Goal: Task Accomplishment & Management: Use online tool/utility

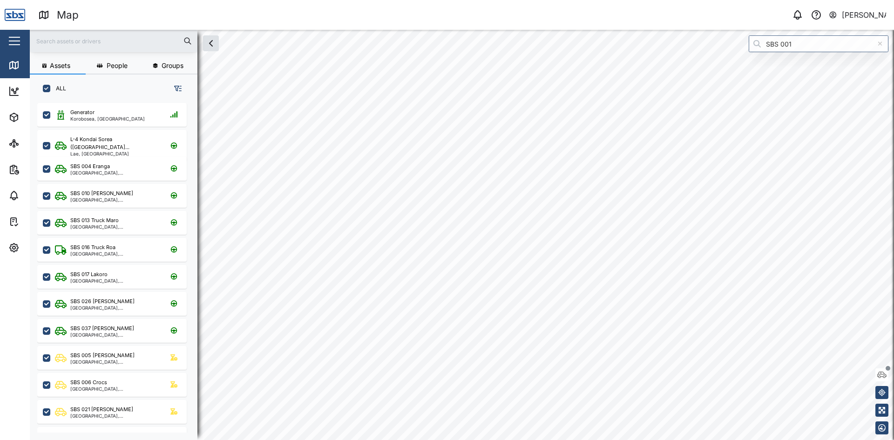
scroll to position [326, 146]
click at [63, 36] on input "text" at bounding box center [113, 41] width 157 height 14
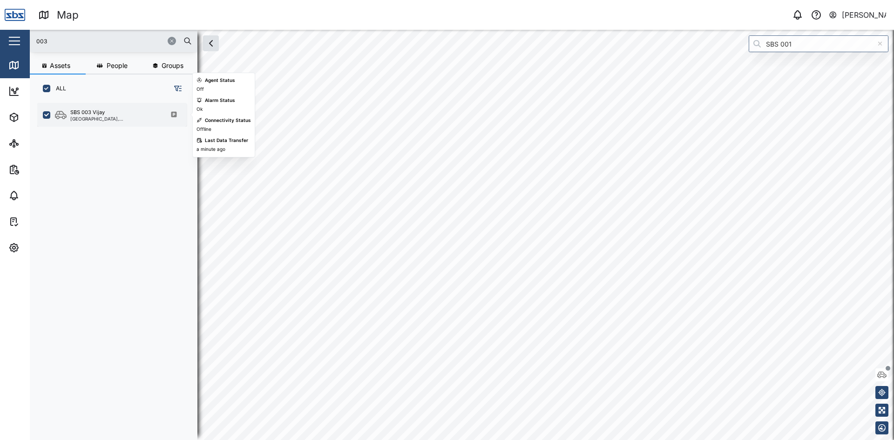
click at [107, 113] on div "SBS 003 Vijay" at bounding box center [114, 113] width 89 height 8
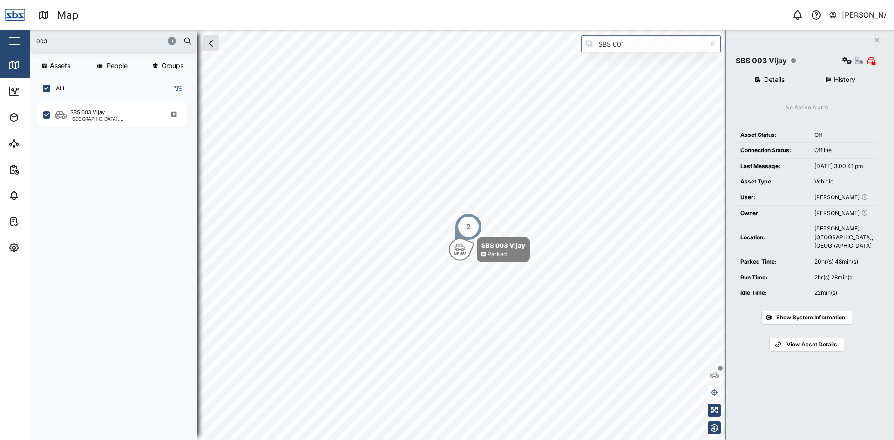
click at [872, 38] on button "Close" at bounding box center [877, 40] width 13 height 13
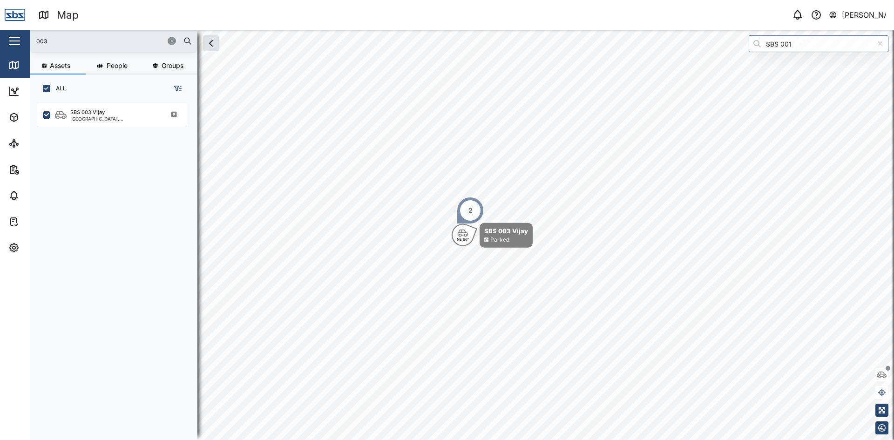
click at [54, 42] on input "003" at bounding box center [113, 41] width 157 height 14
click at [90, 112] on div "SBS 013 Truck Maro" at bounding box center [94, 113] width 48 height 8
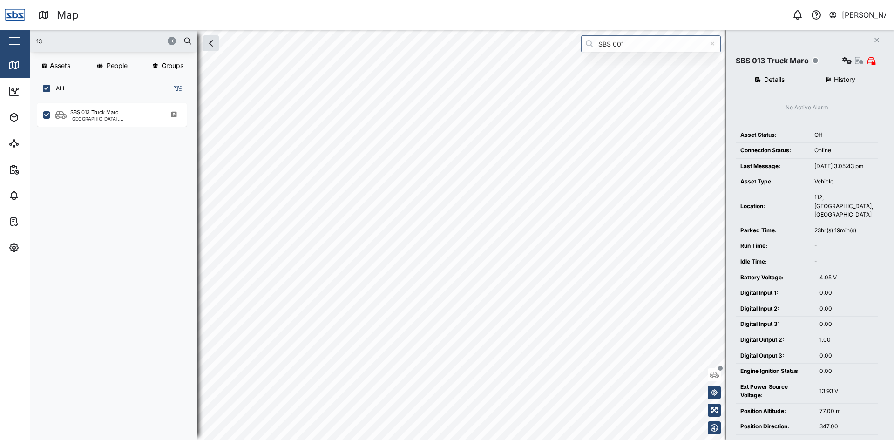
click at [385, 0] on html "Map 0 [PERSON_NAME] Close Map Dashboard Assets ATS Camera Generator Personnel T…" at bounding box center [447, 220] width 894 height 440
click at [48, 35] on input "13" at bounding box center [113, 41] width 157 height 14
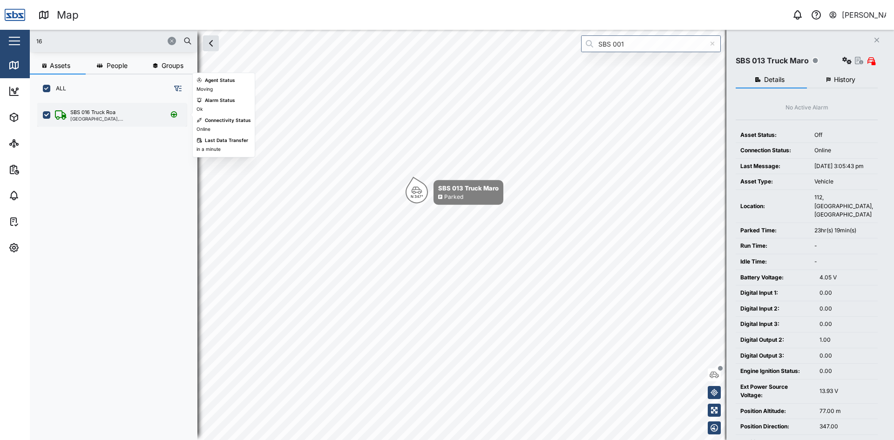
click at [88, 112] on div "SBS 016 Truck Roa" at bounding box center [92, 113] width 45 height 8
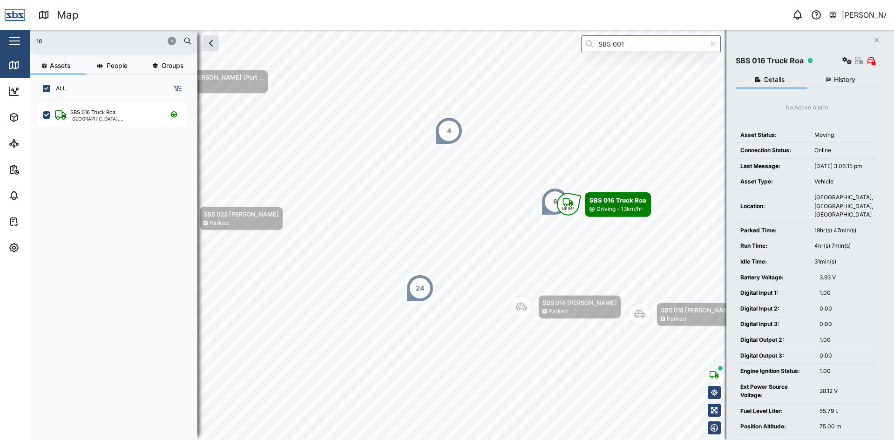
click at [54, 42] on input "16" at bounding box center [113, 41] width 157 height 14
type input "13"
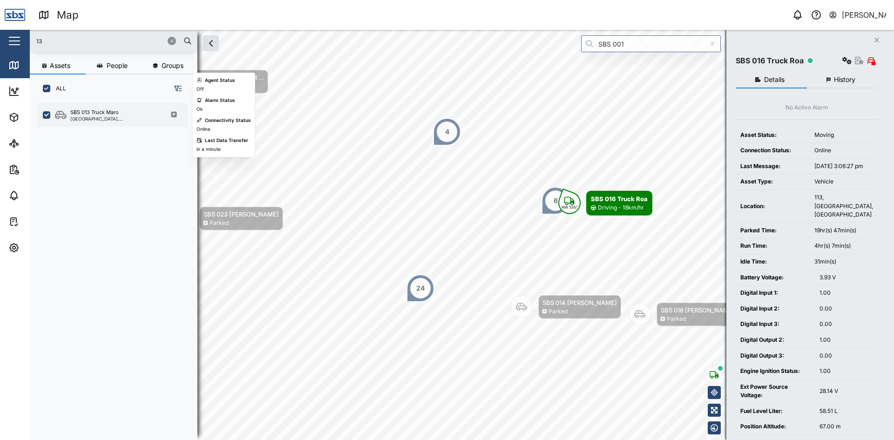
click at [81, 109] on div "SBS 013 Truck Maro" at bounding box center [94, 113] width 48 height 8
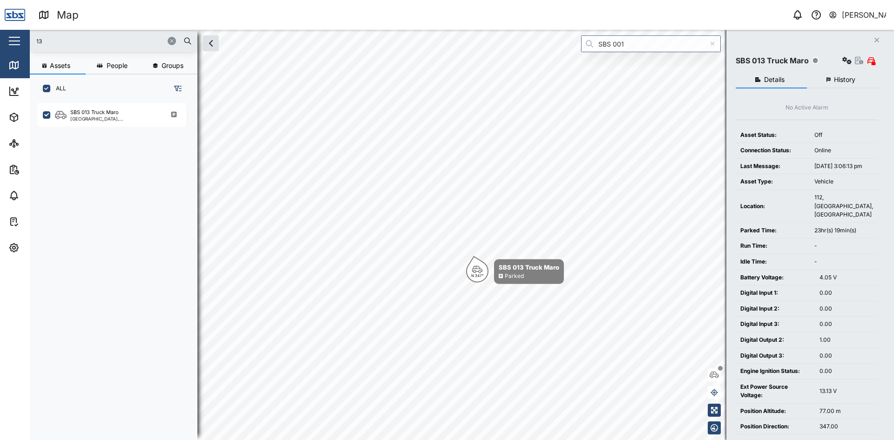
click at [437, 133] on body "Map 0 [PERSON_NAME] Close Map Dashboard Assets ATS Camera Generator Personnel T…" at bounding box center [447, 220] width 894 height 440
drag, startPoint x: 515, startPoint y: 333, endPoint x: 334, endPoint y: -41, distance: 415.0
click at [334, 0] on html "Map 0 [PERSON_NAME] Close Map Dashboard Assets ATS Camera Generator Personnel T…" at bounding box center [447, 220] width 894 height 440
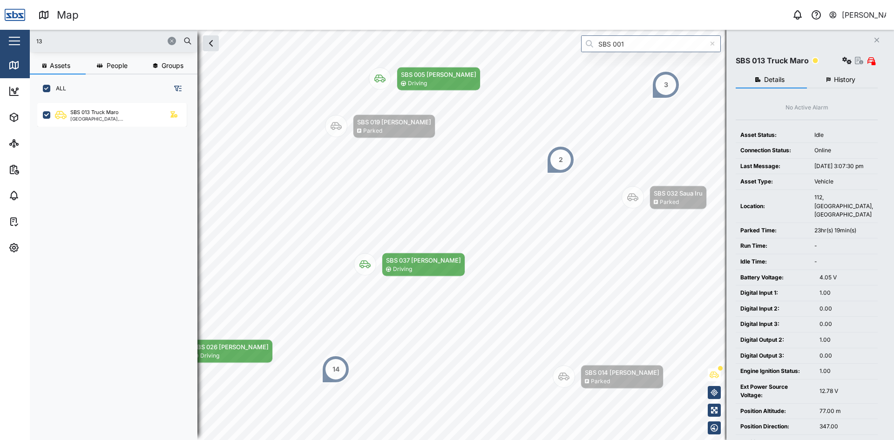
click at [560, 161] on div "2" at bounding box center [561, 160] width 4 height 10
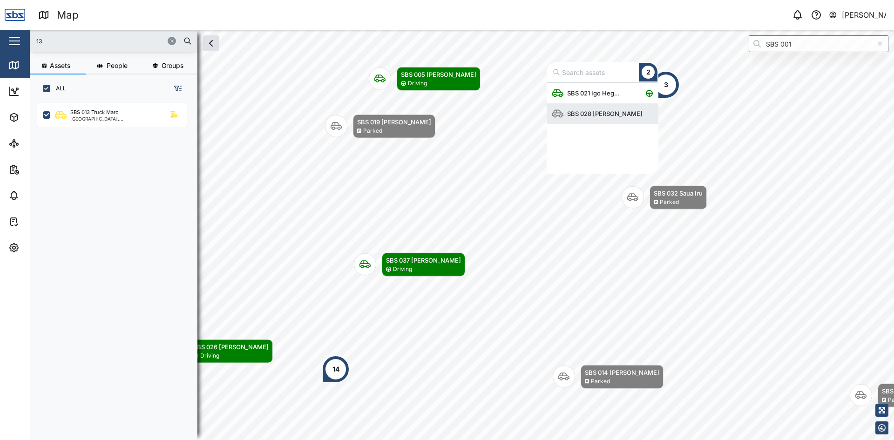
scroll to position [84, 105]
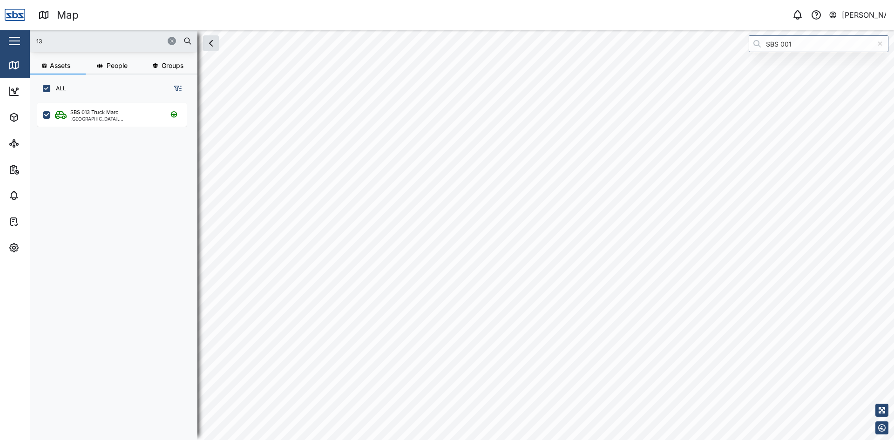
click at [894, 298] on html "Map 0 [PERSON_NAME] Close Map Dashboard Assets ATS Camera Generator Personnel T…" at bounding box center [447, 220] width 894 height 440
click at [168, 42] on button "button" at bounding box center [172, 41] width 8 height 8
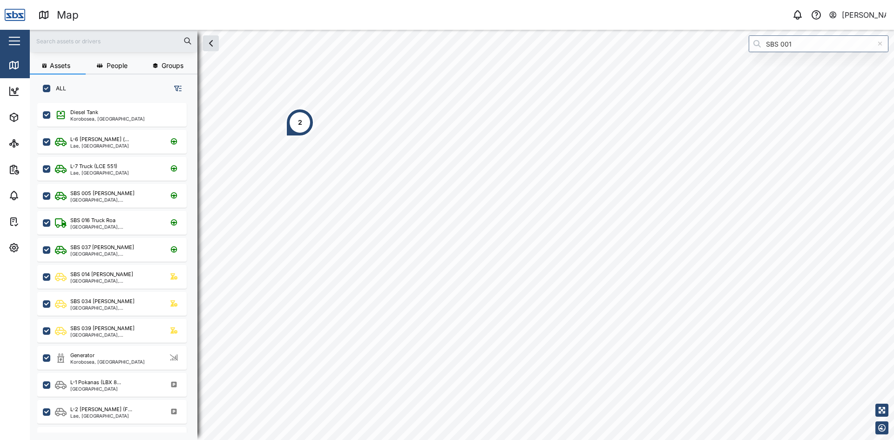
click at [302, 123] on div "2" at bounding box center [300, 122] width 4 height 10
click at [341, 56] on div "SBS 013 Truck M..." at bounding box center [333, 55] width 61 height 9
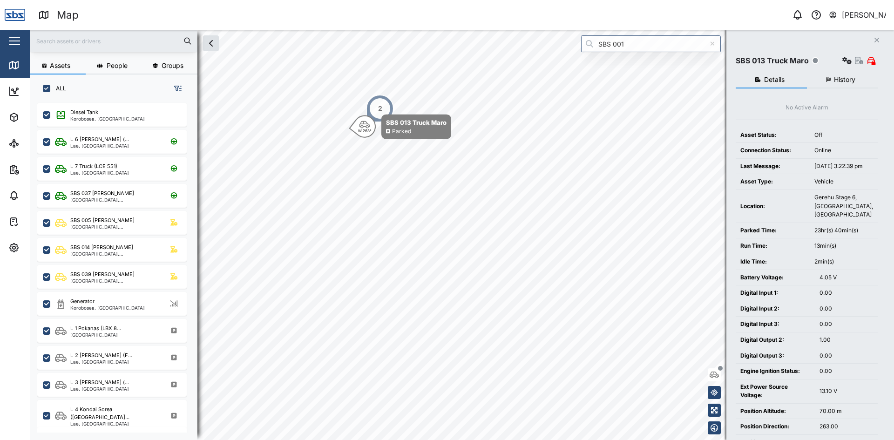
click at [70, 38] on input "text" at bounding box center [113, 41] width 157 height 14
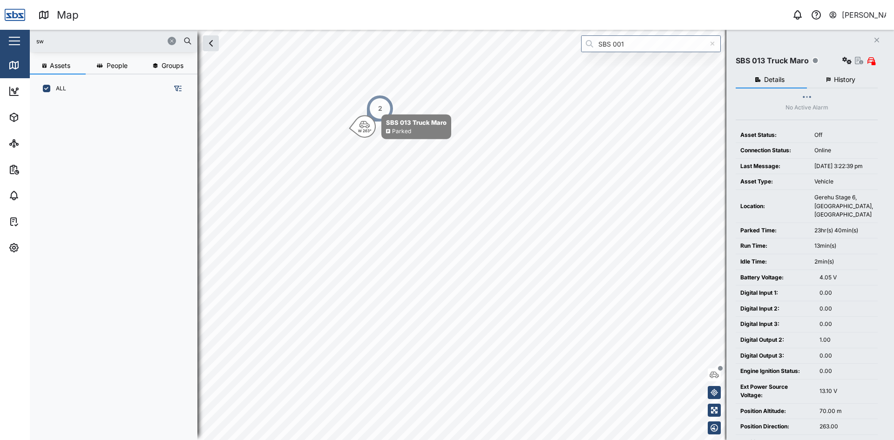
type input "s"
type input "w"
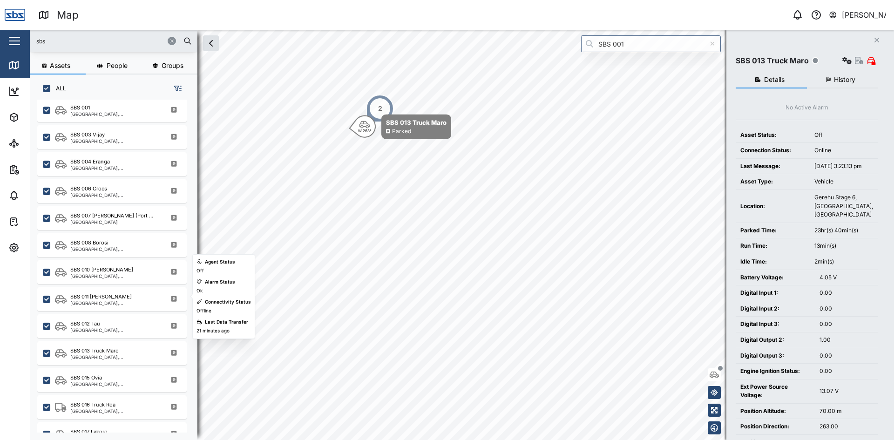
scroll to position [186, 0]
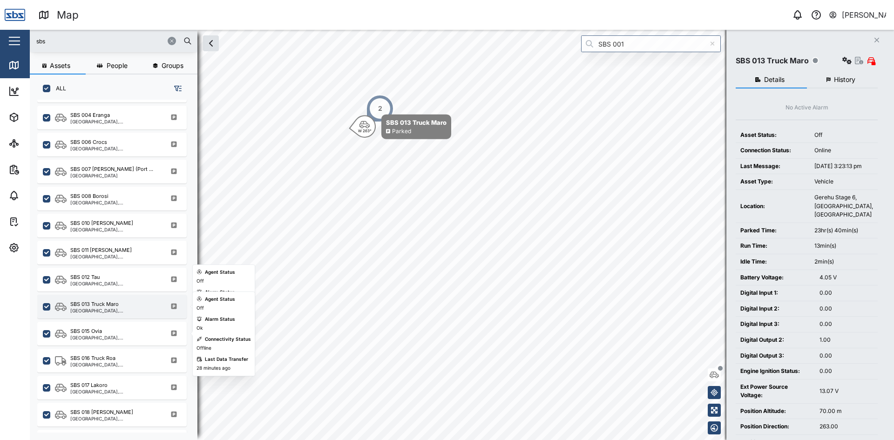
type input "sbs"
click at [112, 305] on div "SBS 013 Truck Maro" at bounding box center [94, 304] width 48 height 8
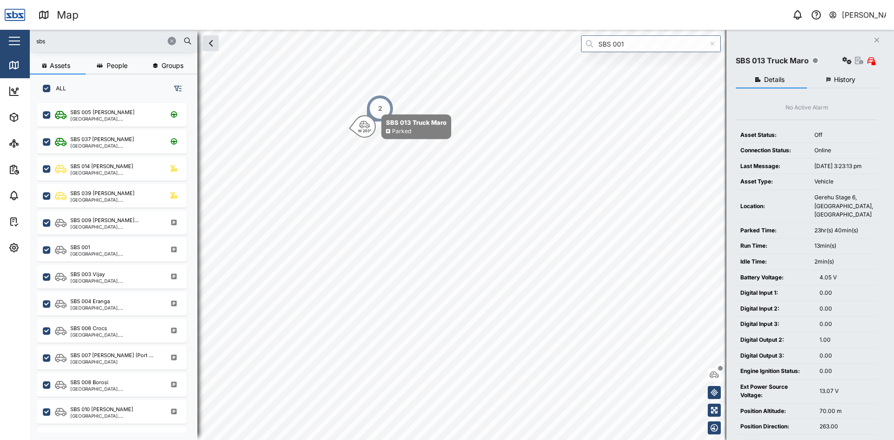
drag, startPoint x: 74, startPoint y: 43, endPoint x: 0, endPoint y: 43, distance: 74.1
click at [0, 43] on div "Map 0 [PERSON_NAME] Close Map Dashboard Assets ATS Camera Generator Personnel T…" at bounding box center [447, 220] width 894 height 440
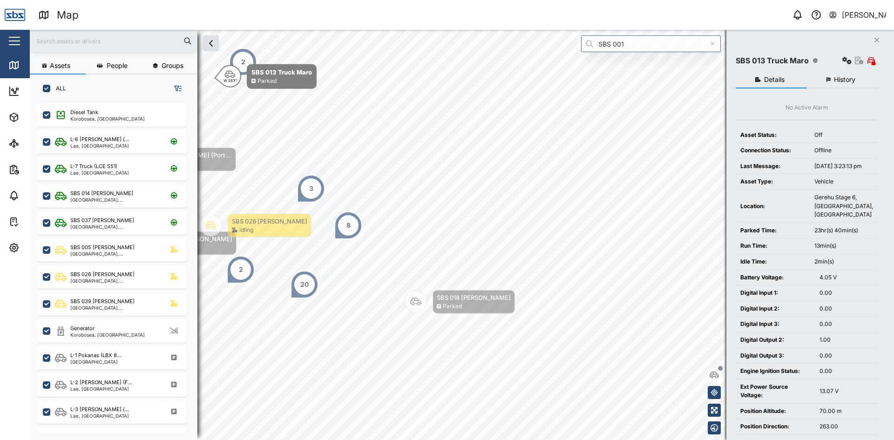
click at [73, 45] on input "text" at bounding box center [113, 41] width 157 height 14
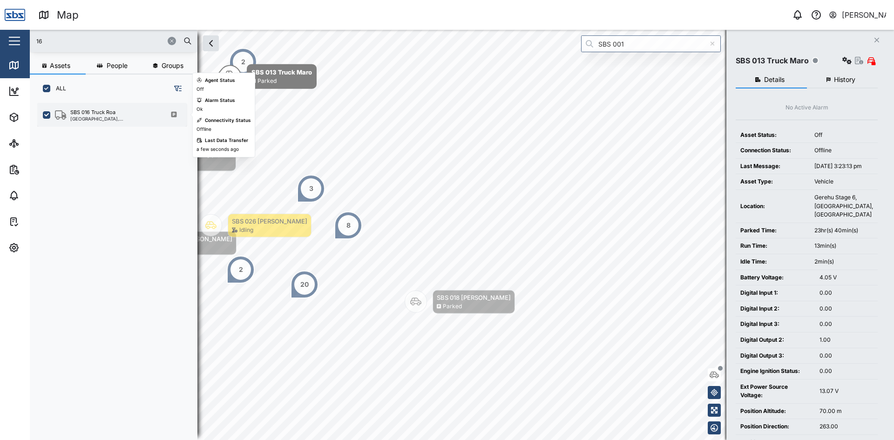
type input "16"
click at [89, 116] on div "[GEOGRAPHIC_DATA], [GEOGRAPHIC_DATA]" at bounding box center [114, 118] width 89 height 5
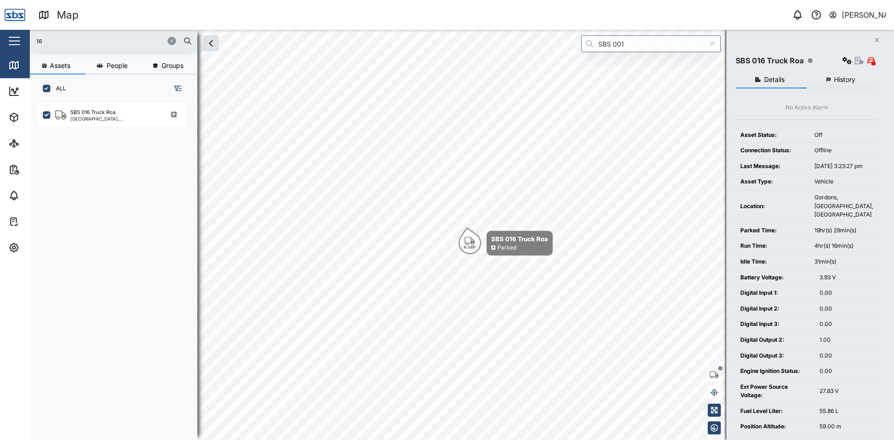
click at [849, 76] on span "History" at bounding box center [844, 79] width 21 height 7
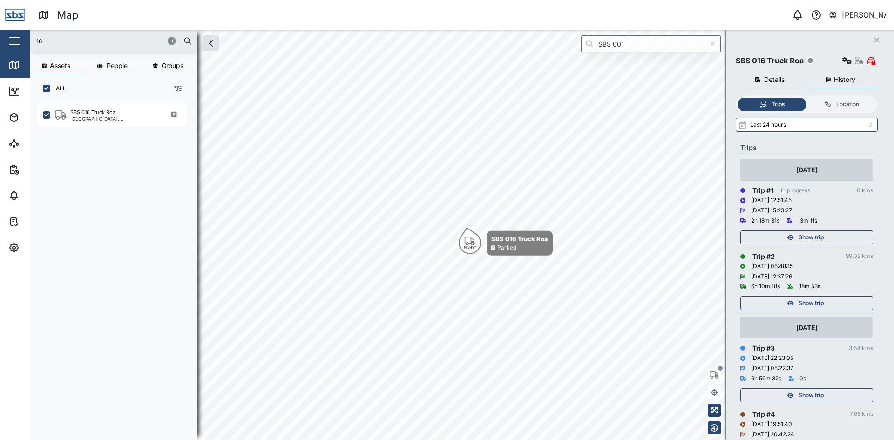
click at [831, 238] on div "Show trip" at bounding box center [805, 237] width 121 height 13
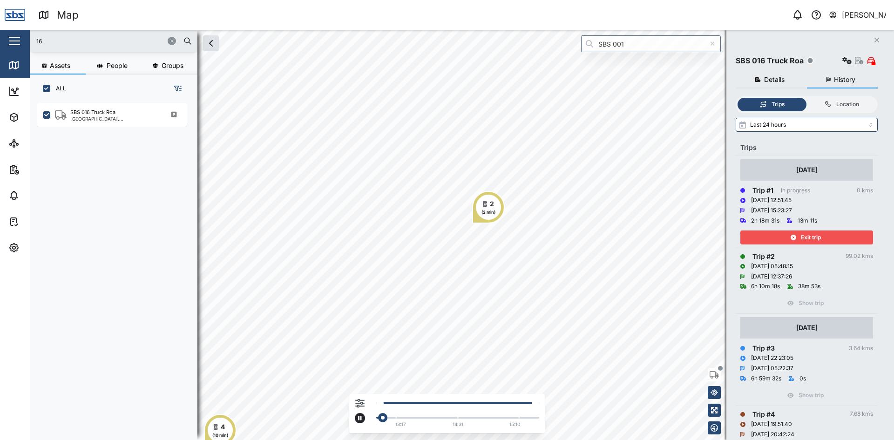
click at [437, 399] on div "4 (10 min) 2 (2 min) 13:17 14:31 15:10" at bounding box center [462, 235] width 865 height 410
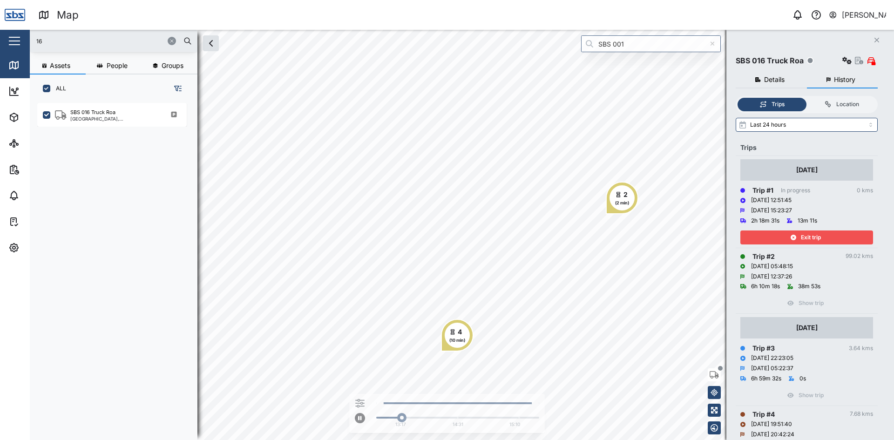
click at [812, 234] on span "Exit trip" at bounding box center [811, 237] width 20 height 13
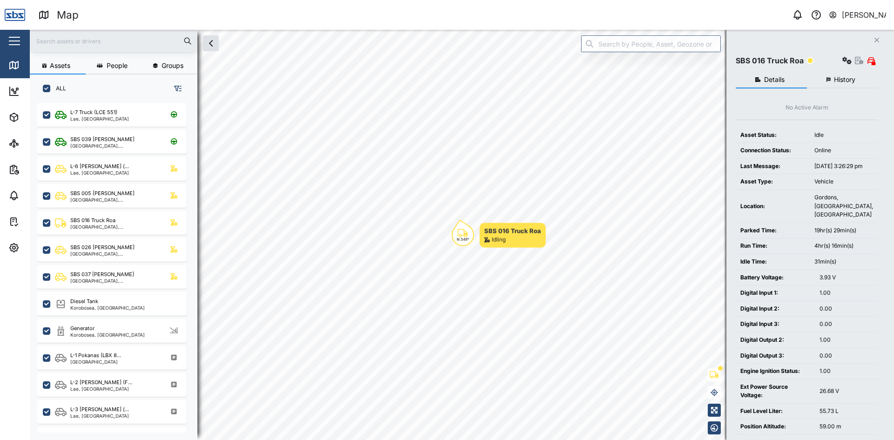
click at [67, 39] on input "text" at bounding box center [113, 41] width 157 height 14
type input "13"
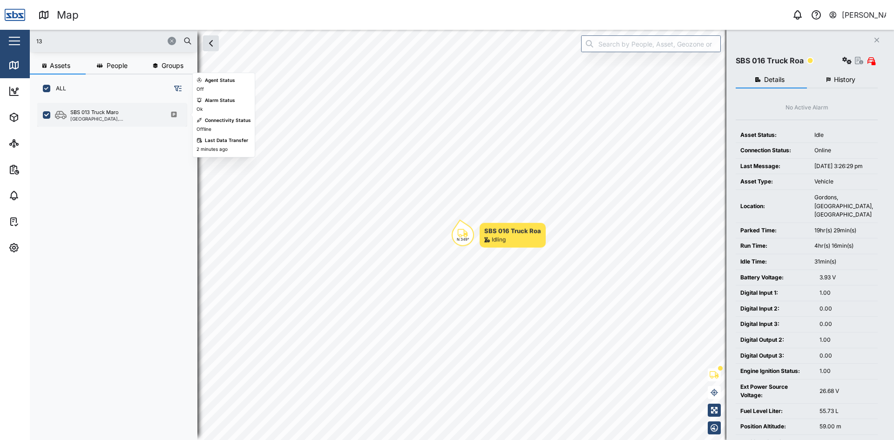
click at [98, 116] on div "SBS 013 Truck Maro" at bounding box center [94, 113] width 48 height 8
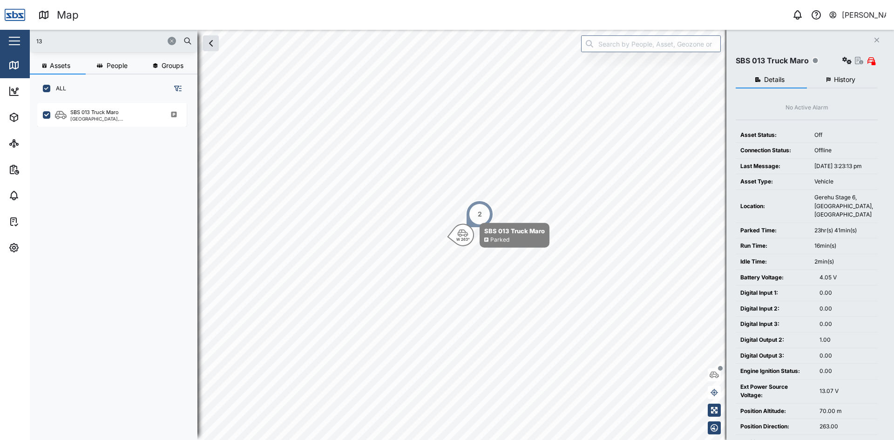
click at [171, 40] on icon "button" at bounding box center [172, 41] width 6 height 6
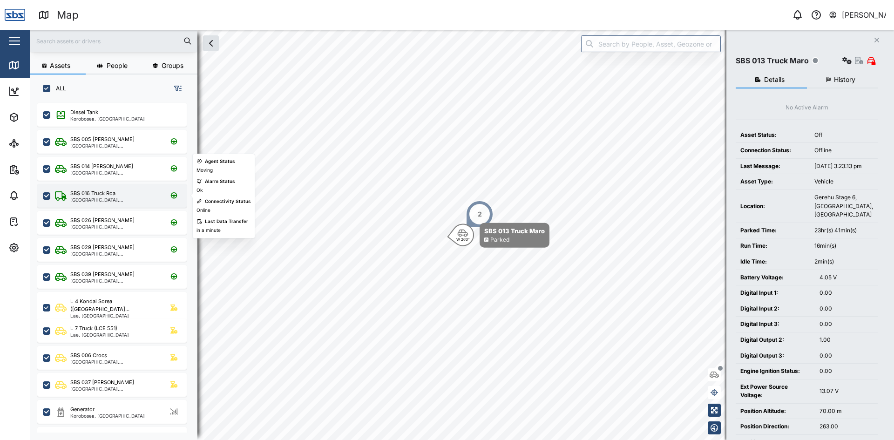
click at [92, 195] on div "SBS 016 Truck Roa" at bounding box center [92, 194] width 45 height 8
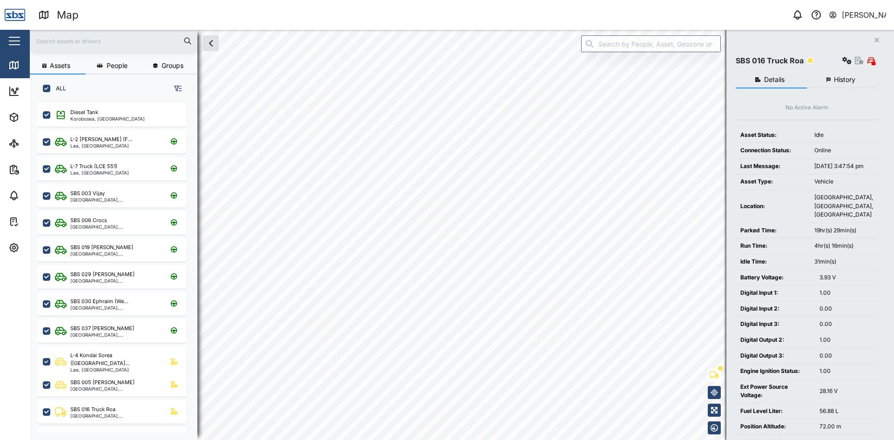
click at [471, 249] on div "Map 0 Vijay Kumar Close Map Dashboard Assets ATS Camera Generator Personnel Tan…" at bounding box center [447, 220] width 894 height 440
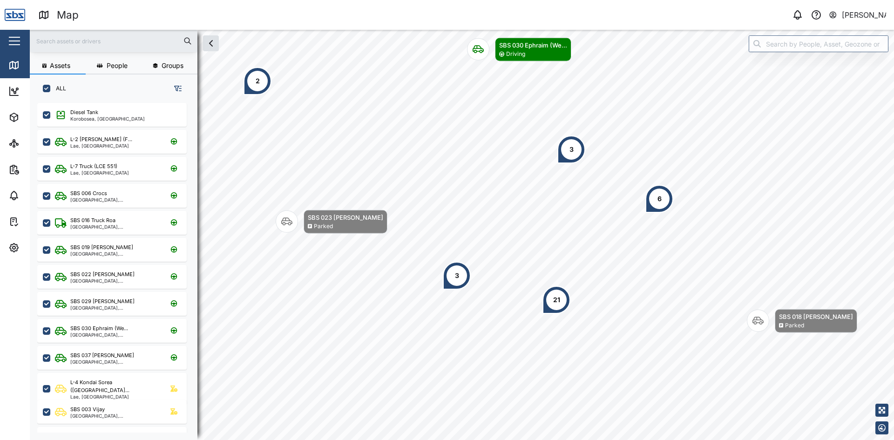
click at [63, 47] on input "text" at bounding box center [113, 41] width 157 height 14
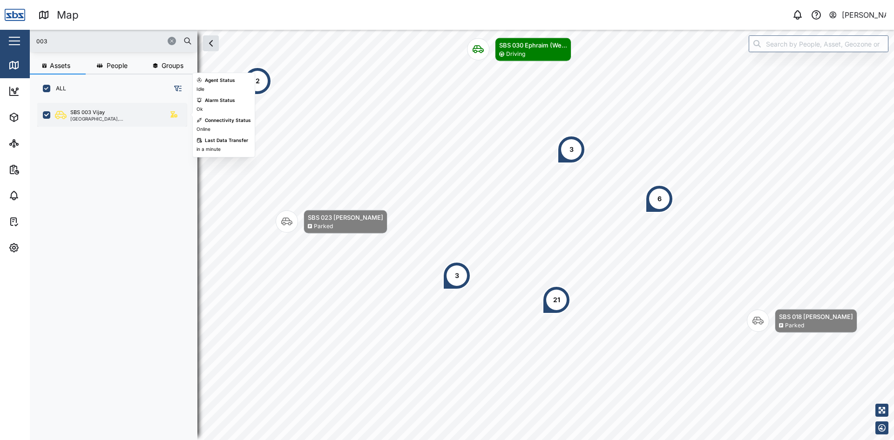
type input "003"
click at [91, 113] on div "SBS 003 Vijay" at bounding box center [87, 113] width 34 height 8
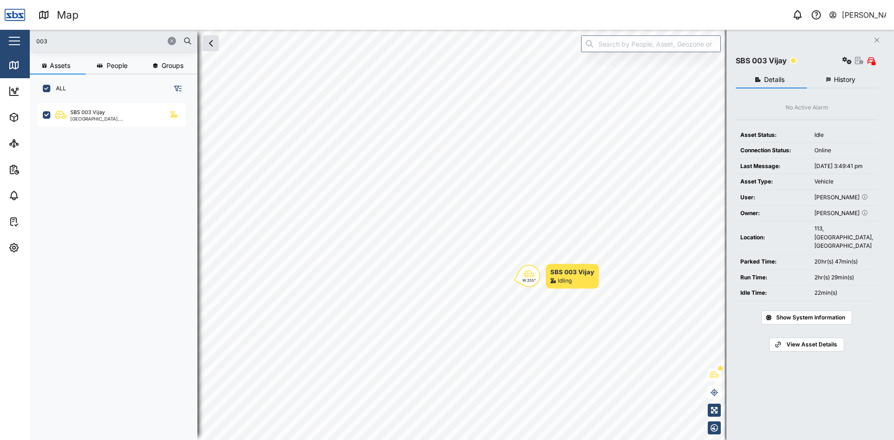
click at [847, 80] on span "History" at bounding box center [844, 79] width 21 height 7
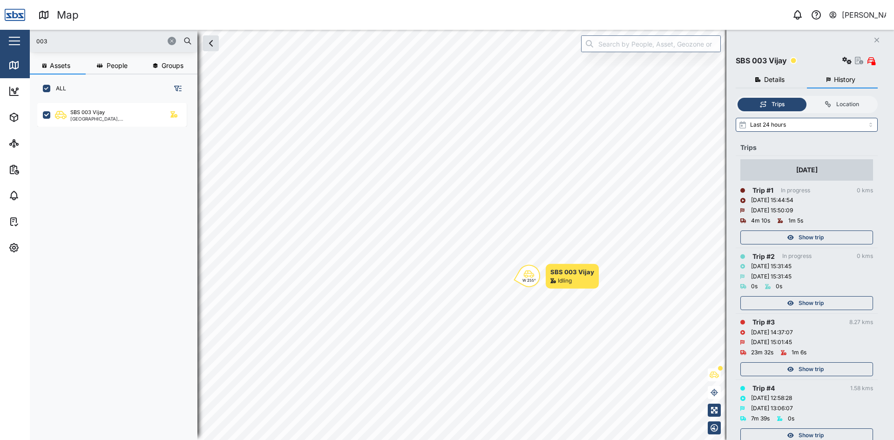
click at [812, 237] on span "Show trip" at bounding box center [811, 237] width 25 height 13
